Goal: Transaction & Acquisition: Purchase product/service

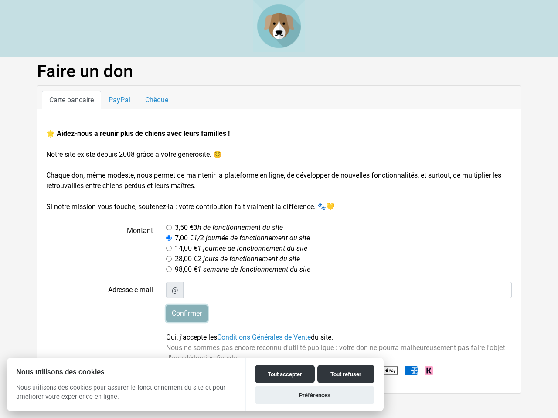
click at [187, 314] on input "Confirmer" at bounding box center [186, 314] width 41 height 17
click at [285, 374] on button "Tout accepter" at bounding box center [285, 374] width 60 height 18
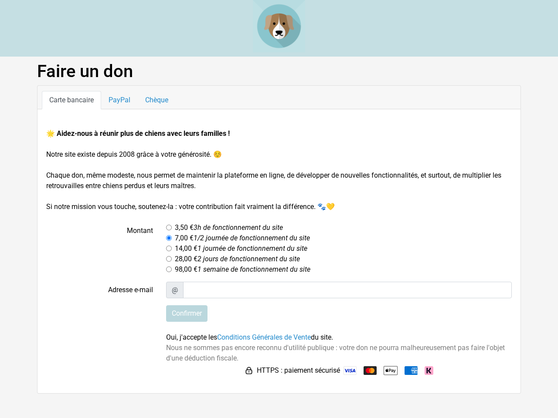
click at [346, 374] on img at bounding box center [349, 371] width 13 height 9
click at [315, 394] on html "Faire un don Carte bancaire PayPal Chèque 🌟 Aidez-nous à réunir plus de chiens …" at bounding box center [279, 197] width 558 height 394
